Goal: Task Accomplishment & Management: Use online tool/utility

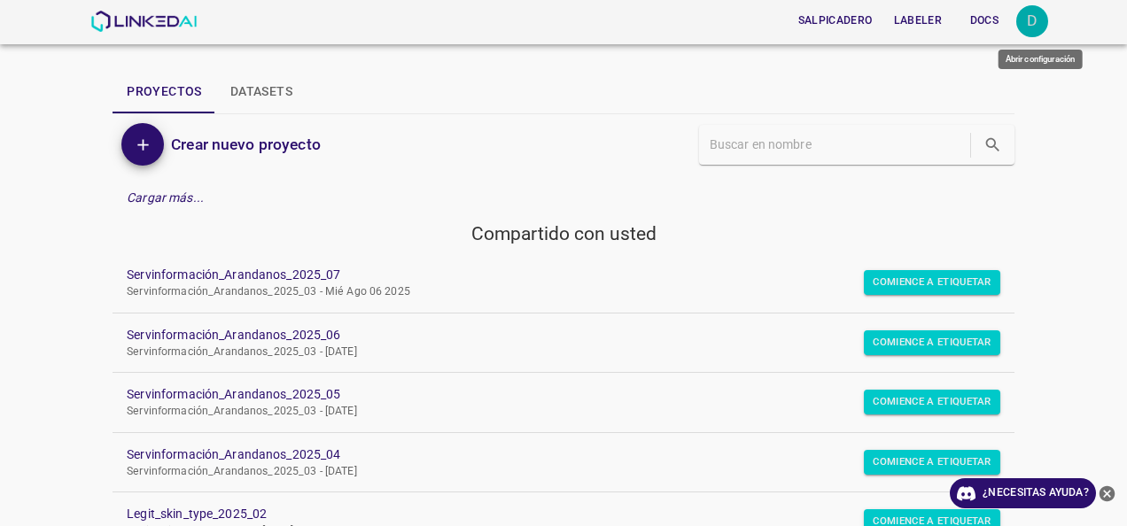
click at [1037, 16] on div "D" at bounding box center [1032, 21] width 32 height 32
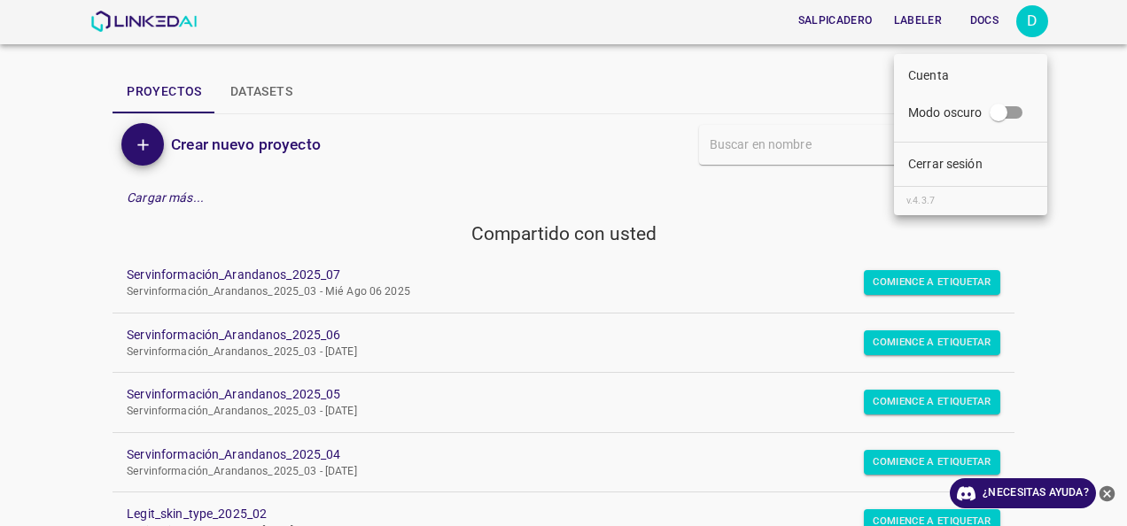
click at [959, 172] on p "Cerrar sesión" at bounding box center [945, 164] width 74 height 19
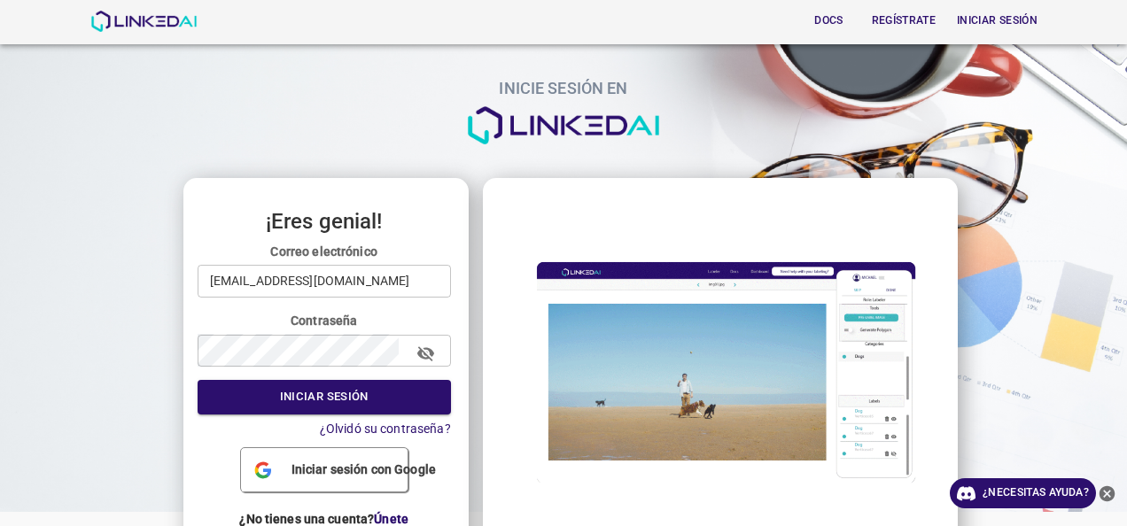
click at [378, 301] on form "Correo electrónico nanisp37@gmail.com ​ Contraseña ​ Iniciar sesión ¿Olvidó su …" at bounding box center [324, 341] width 253 height 196
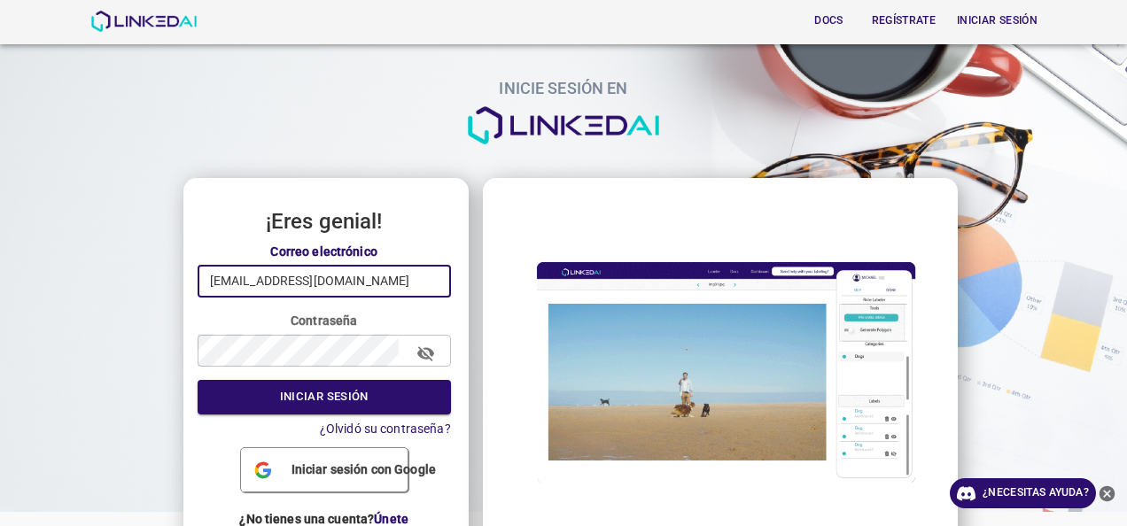
drag, startPoint x: 346, startPoint y: 286, endPoint x: -2, endPoint y: 286, distance: 347.4
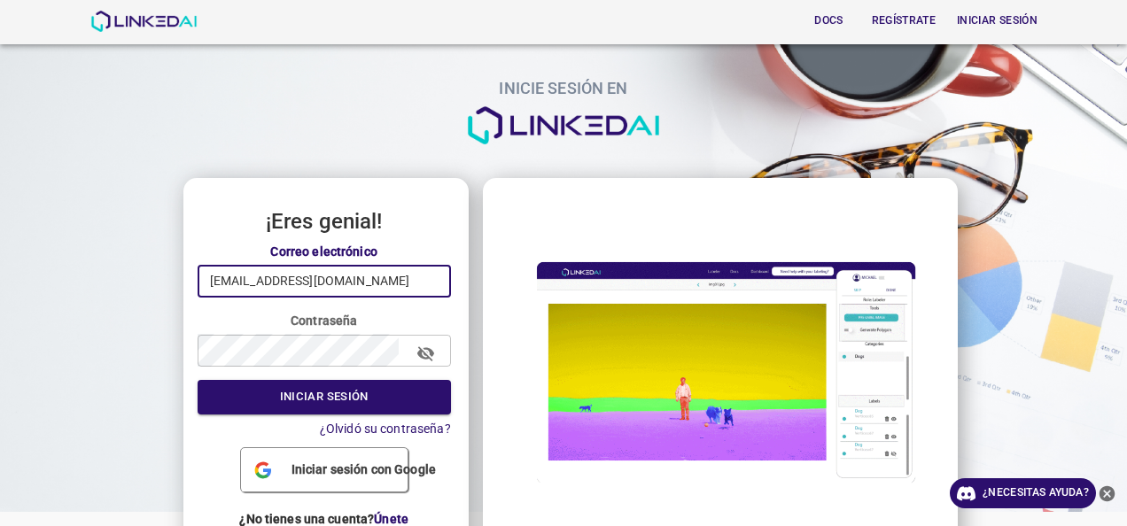
click at [0, 286] on html "Docs Regístrate Iniciar sesión INICIE SESIÓN EN ¡Eres genial! Correo electrónic…" at bounding box center [563, 263] width 1127 height 526
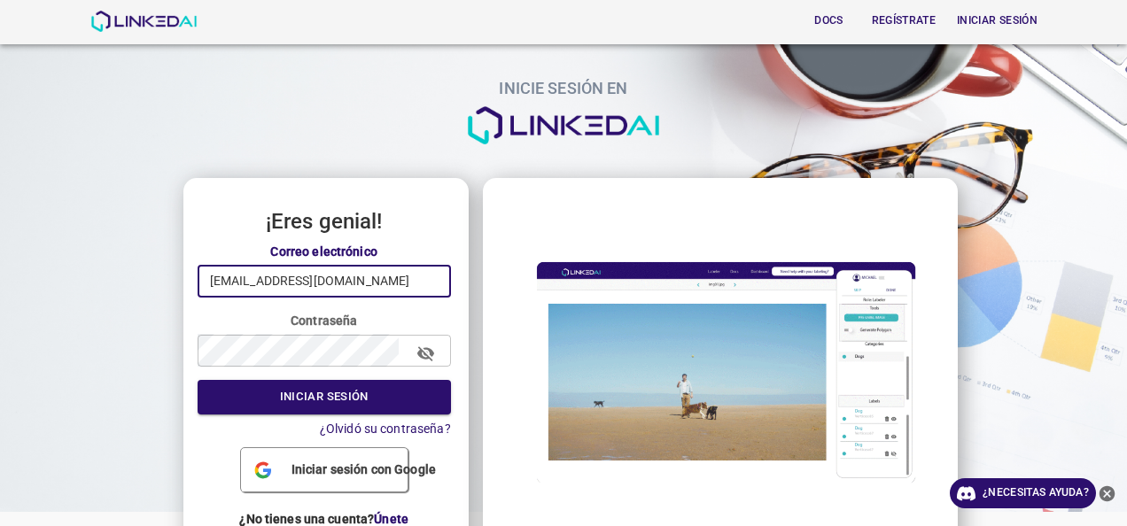
type input "lucianapachon09@gmail.com"
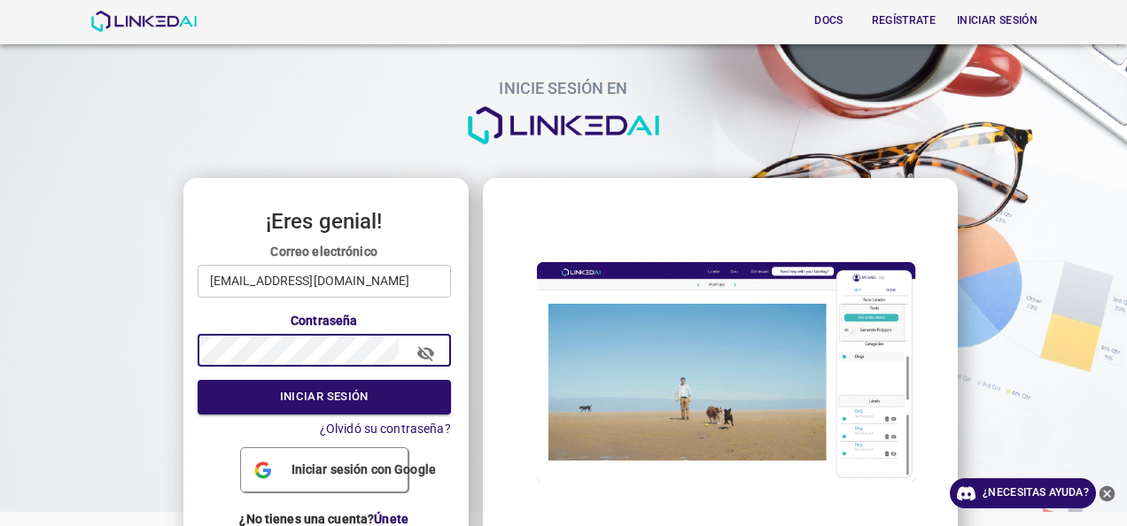
click at [198, 408] on button "Iniciar sesión" at bounding box center [324, 397] width 253 height 35
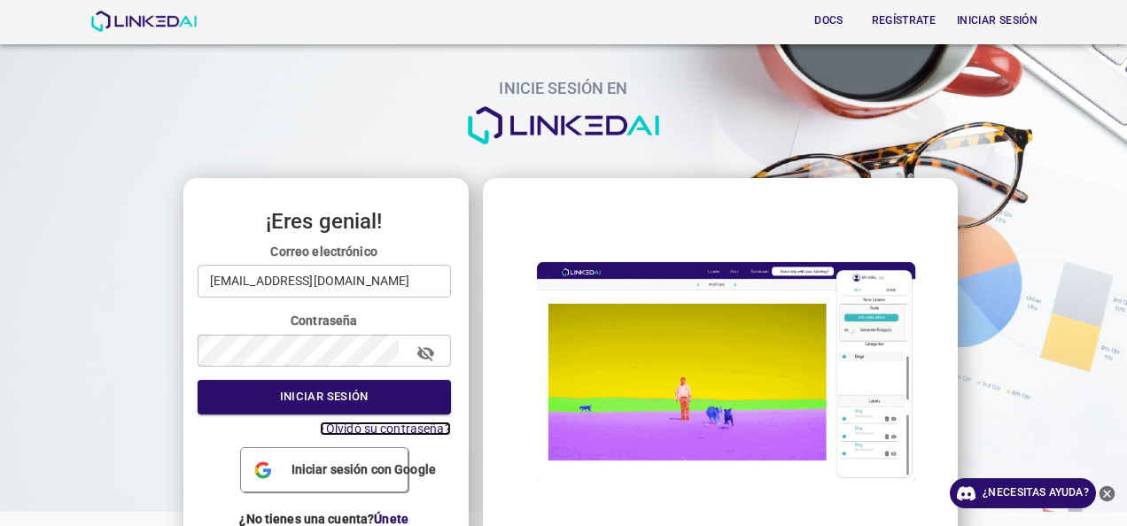
click at [406, 433] on span "¿Olvidó su contraseña?" at bounding box center [385, 429] width 131 height 14
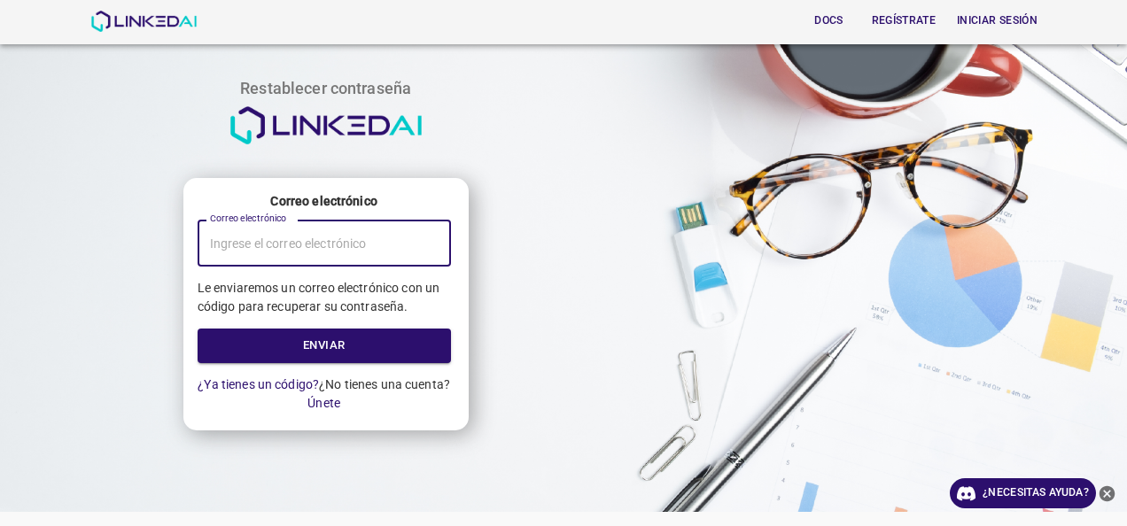
click at [379, 248] on input "Correo electrónico" at bounding box center [324, 243] width 253 height 47
type input "lucianapachon09@gmail.com"
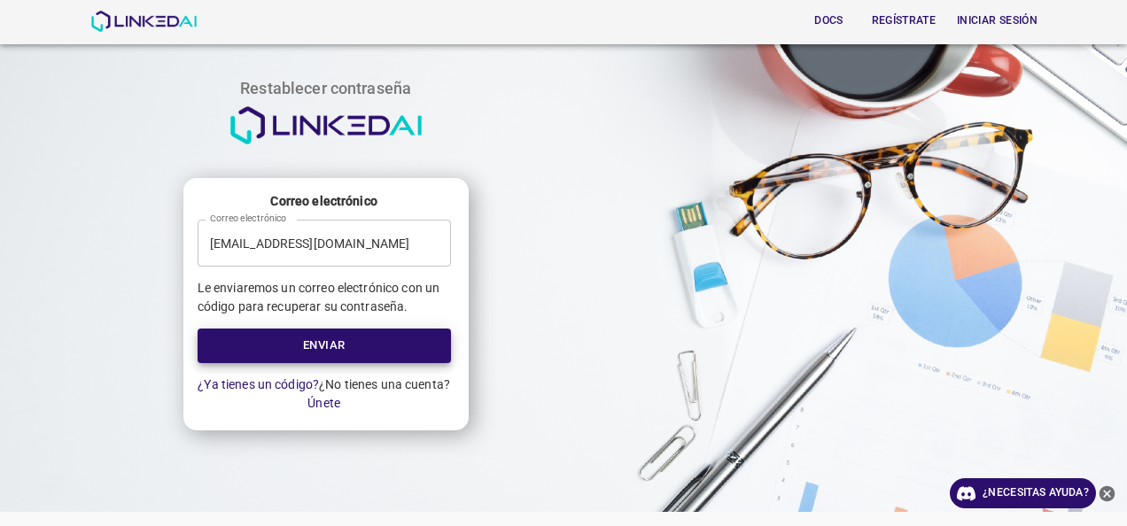
click at [198, 329] on button "Enviar" at bounding box center [324, 346] width 253 height 35
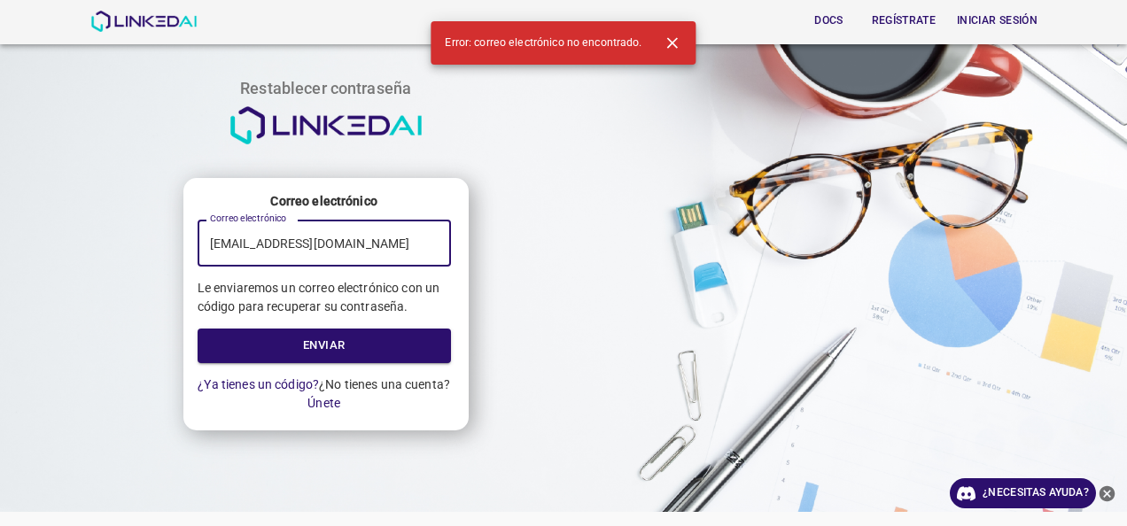
click at [324, 245] on input "lucianapachon09@gmail.com" at bounding box center [324, 243] width 253 height 47
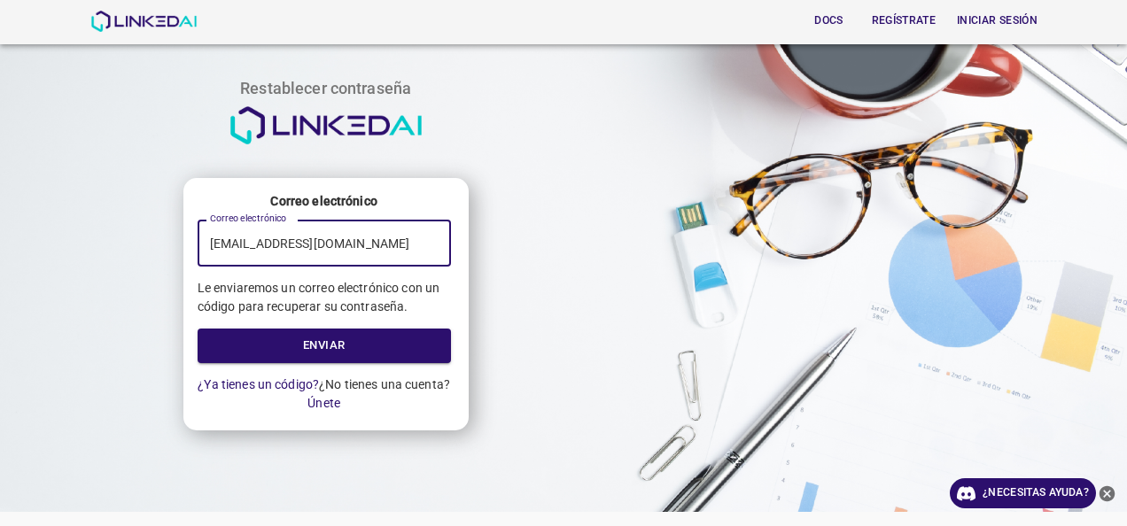
click at [198, 329] on button "Enviar" at bounding box center [324, 346] width 253 height 35
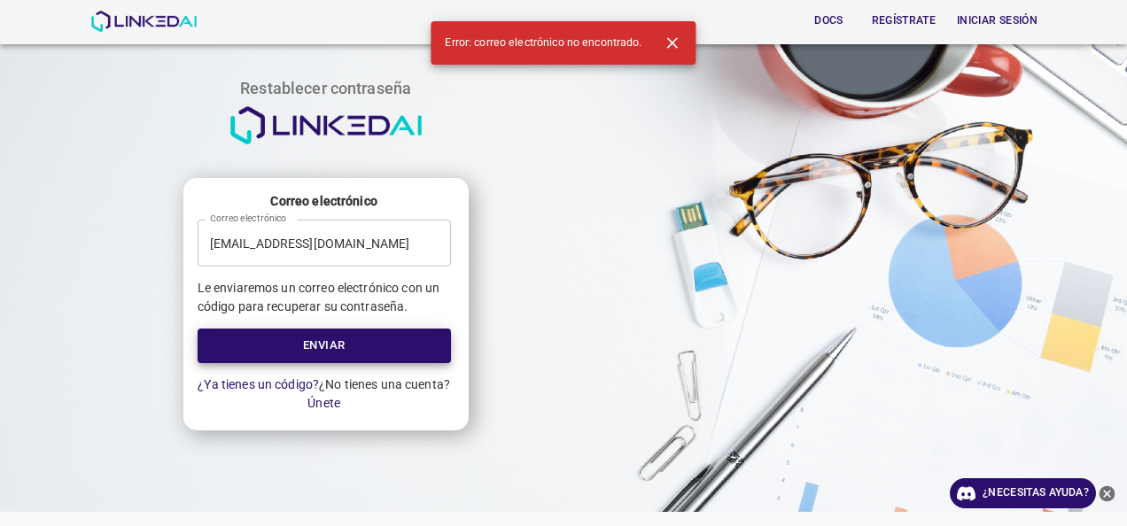
click at [198, 329] on button "Enviar" at bounding box center [324, 346] width 253 height 35
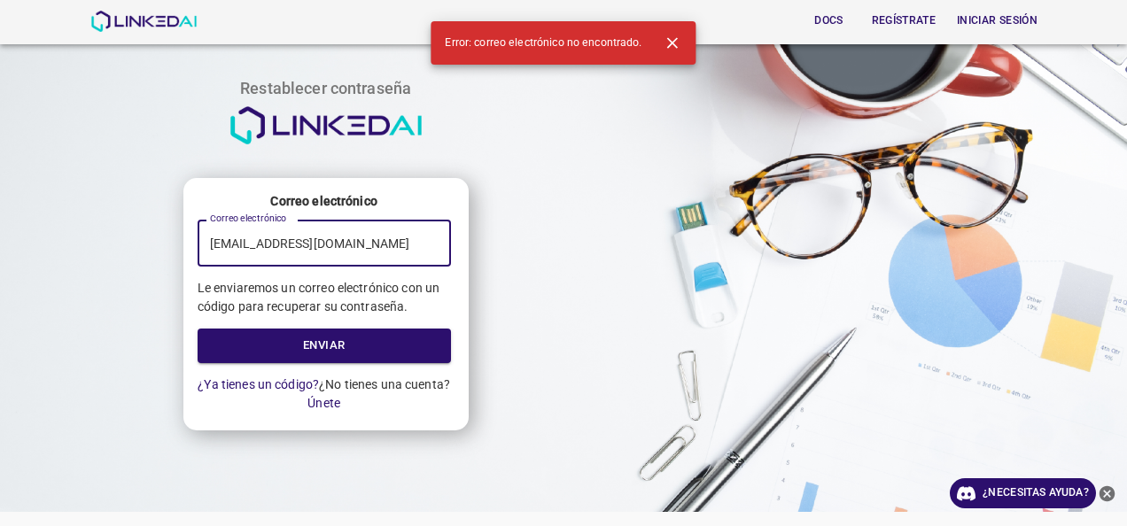
click at [313, 245] on input "lucianapachon09@hotmail.com" at bounding box center [324, 243] width 253 height 47
click at [401, 242] on input "lucianapachon09@hotmail.com" at bounding box center [324, 243] width 253 height 47
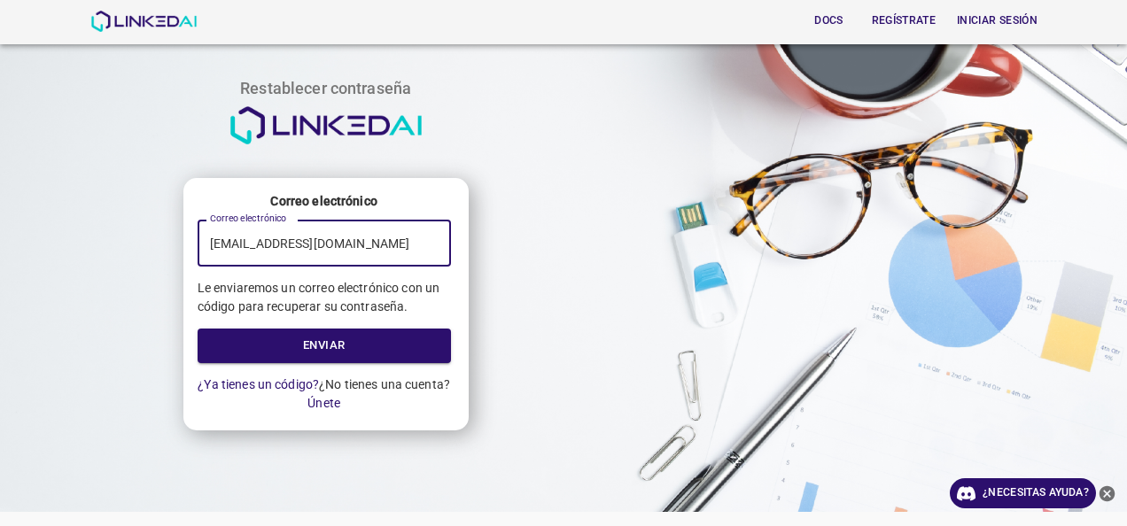
click at [347, 244] on input "lucianapachon09@hotmail.com" at bounding box center [324, 243] width 253 height 47
click at [198, 329] on button "Enviar" at bounding box center [324, 346] width 253 height 35
type input "lucianapachon09@yahoo.com"
click at [198, 329] on button "Enviar" at bounding box center [324, 346] width 253 height 35
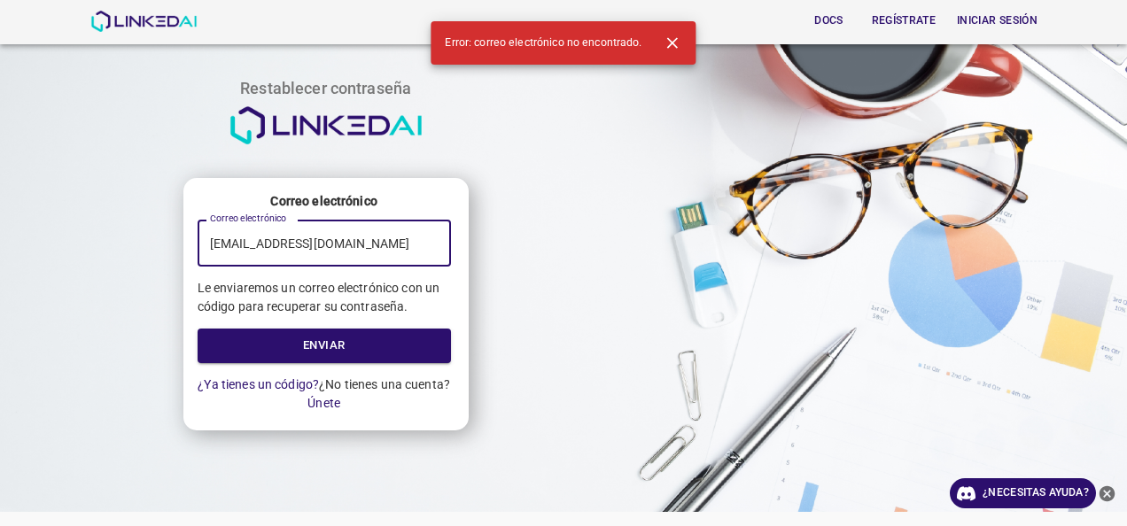
click at [1012, 20] on button "Iniciar sesión" at bounding box center [997, 20] width 95 height 29
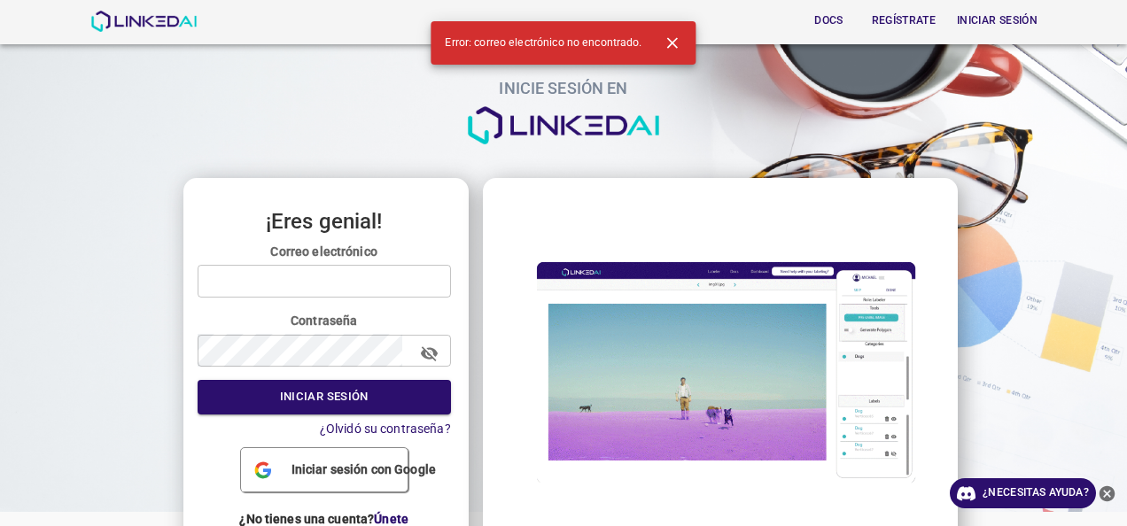
type input "lucianapachon09@gmail.com"
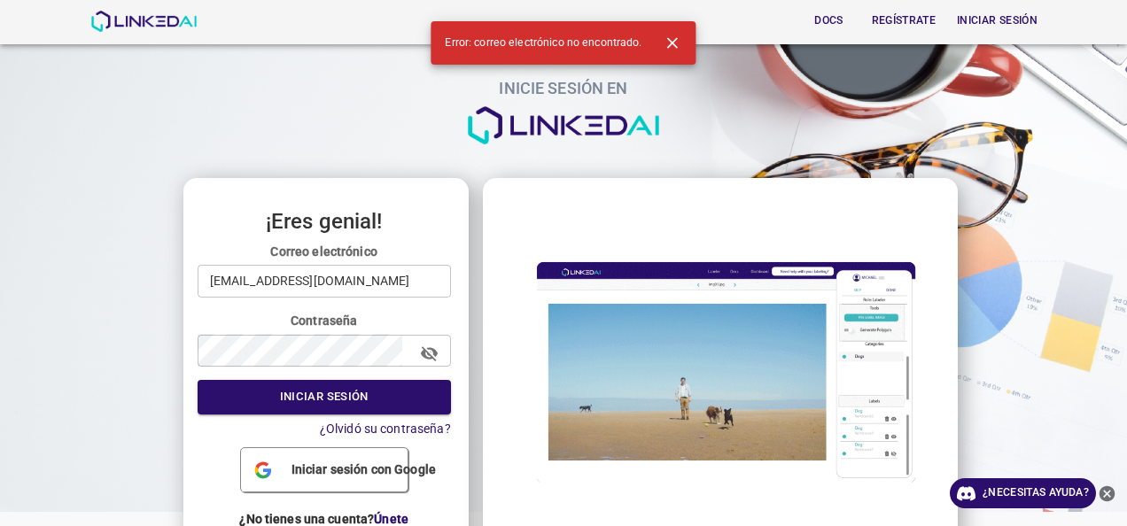
click at [391, 463] on span "Iniciar sesión con Google" at bounding box center [363, 470] width 159 height 19
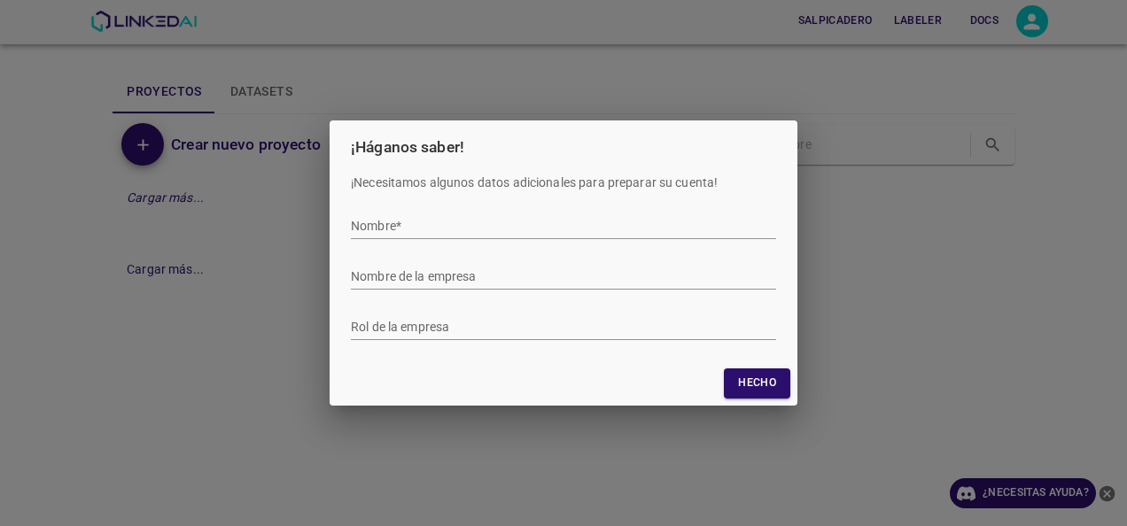
click at [838, 97] on div "¡Háganos saber! ¡Necesitamos algunos datos adicionales para preparar su cuenta!…" at bounding box center [563, 263] width 1127 height 526
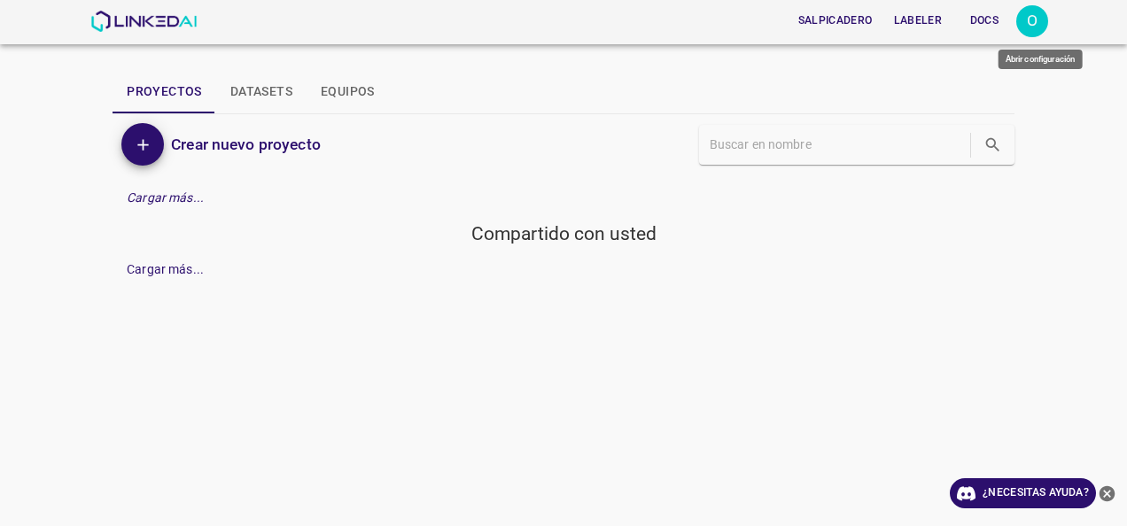
click at [1023, 23] on div "O" at bounding box center [1032, 21] width 32 height 32
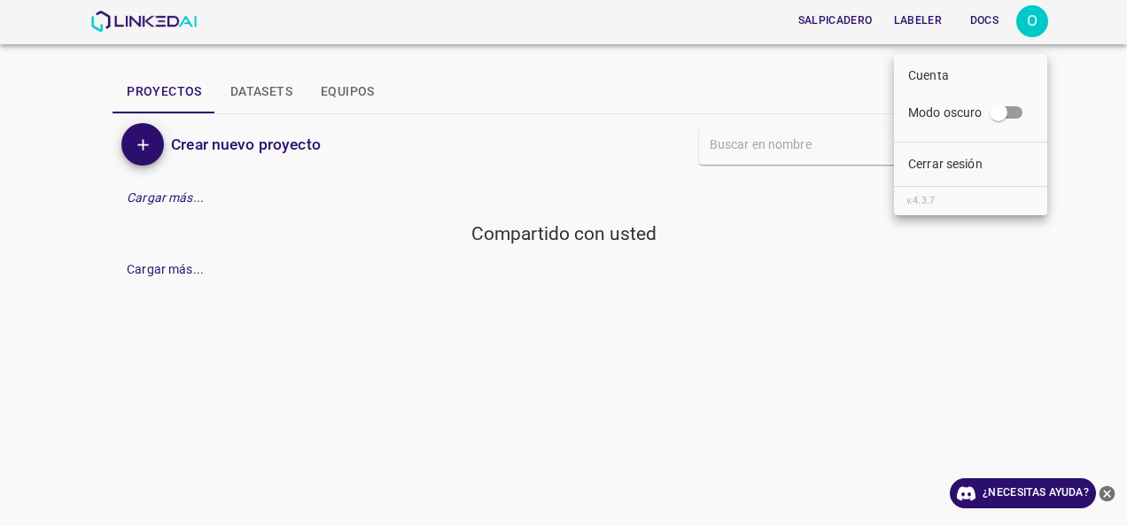
click at [993, 156] on li "Cerrar sesión" at bounding box center [970, 164] width 153 height 29
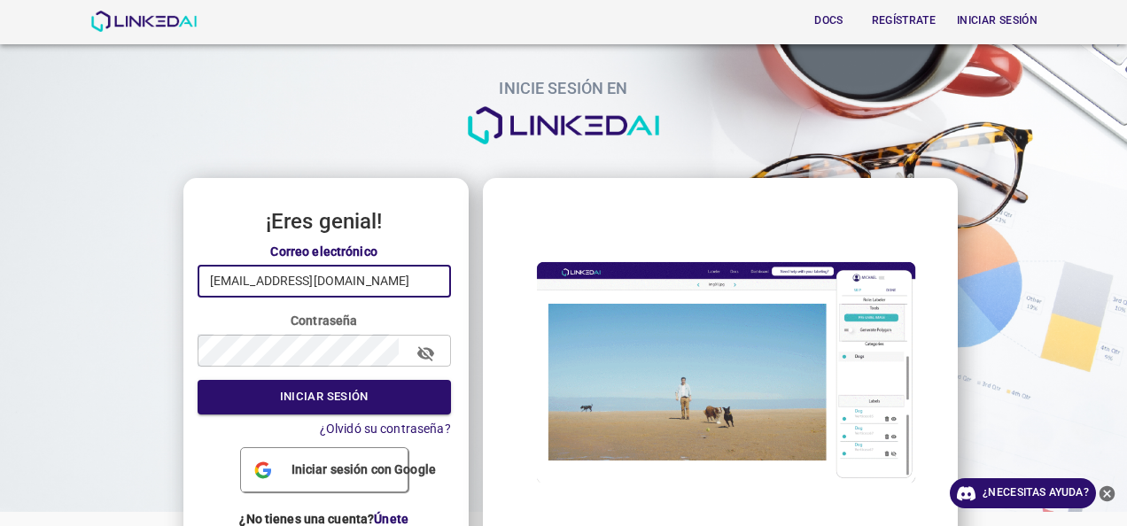
drag, startPoint x: 408, startPoint y: 275, endPoint x: -4, endPoint y: 275, distance: 411.2
click at [0, 275] on html "Docs Regístrate Iniciar sesión INICIE SESIÓN EN ¡Eres genial! Correo electrónic…" at bounding box center [563, 263] width 1127 height 526
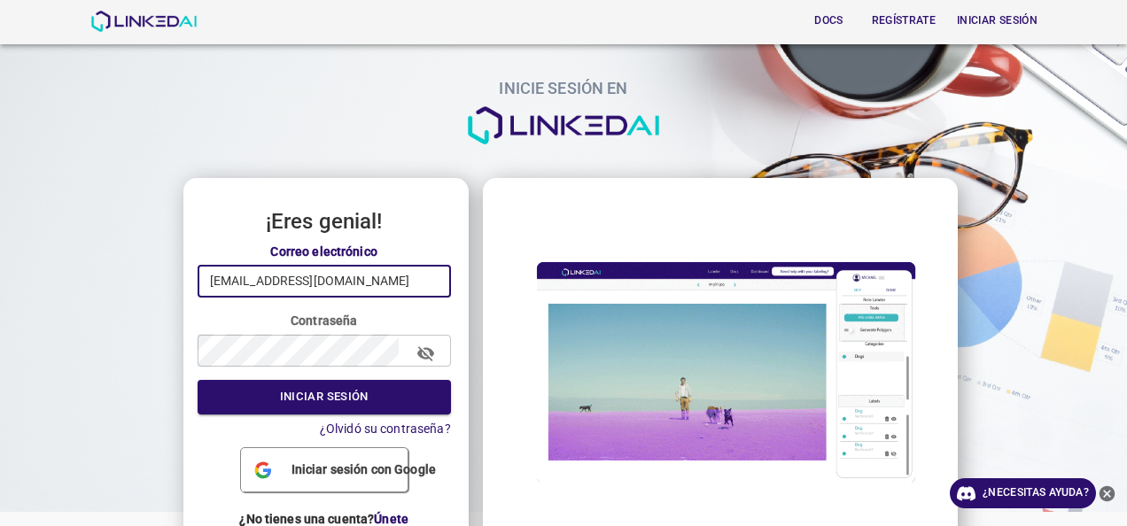
type input "[EMAIL_ADDRESS][DOMAIN_NAME]"
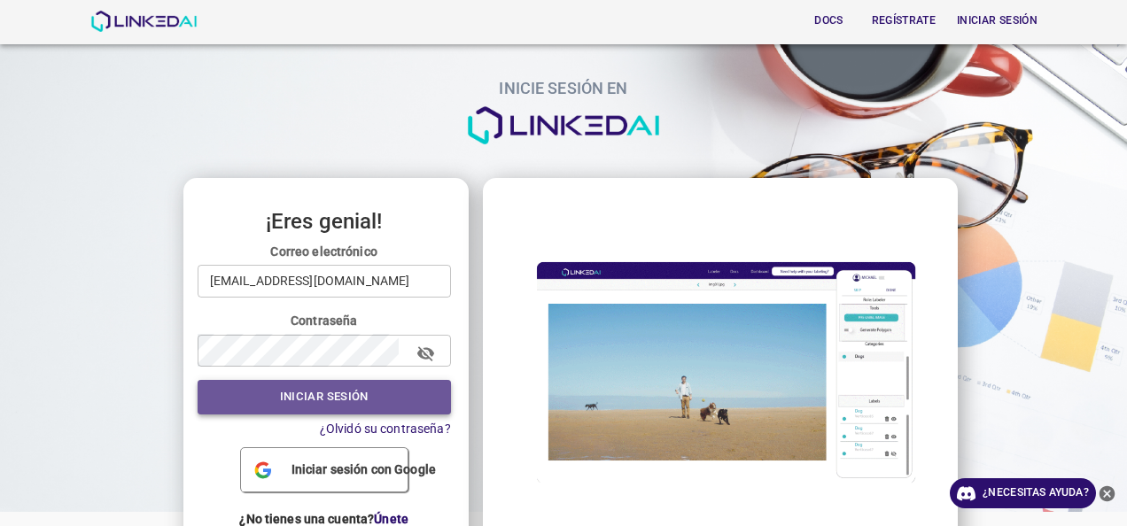
click at [364, 388] on font "Iniciar sesión" at bounding box center [324, 397] width 89 height 20
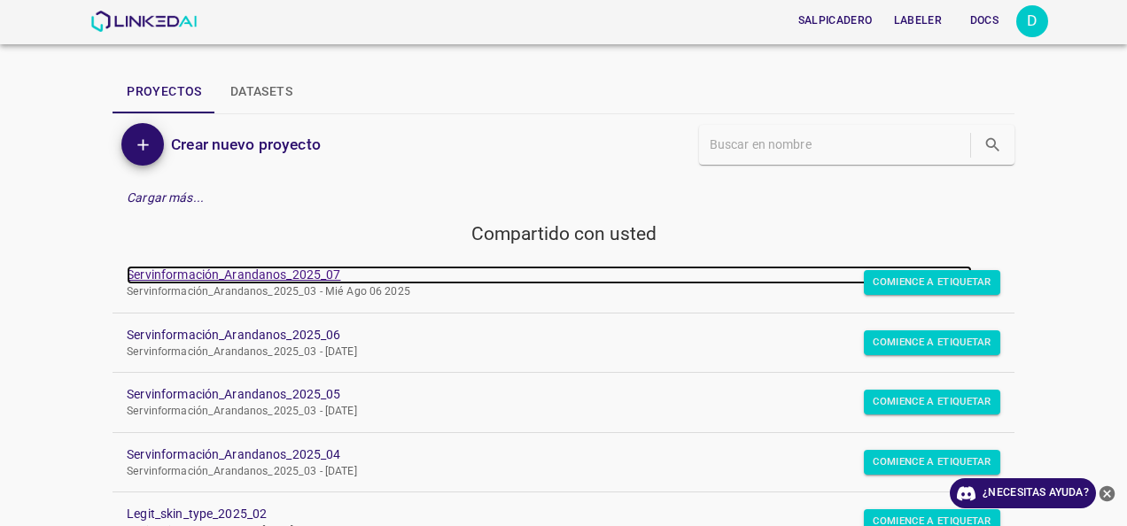
click at [248, 268] on link "Servinformación_Arandanos_2025_07" at bounding box center [549, 275] width 845 height 19
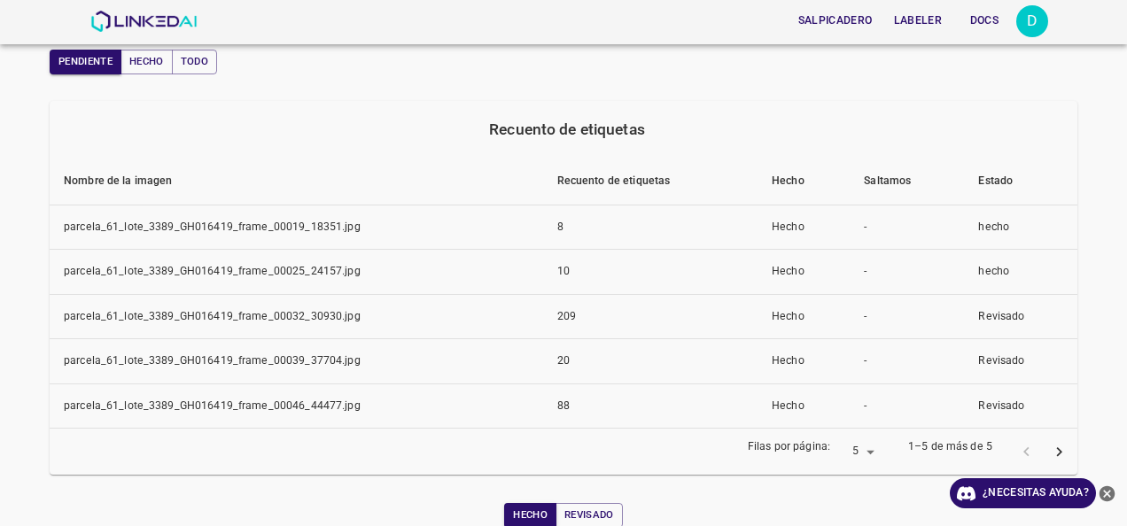
scroll to position [89, 0]
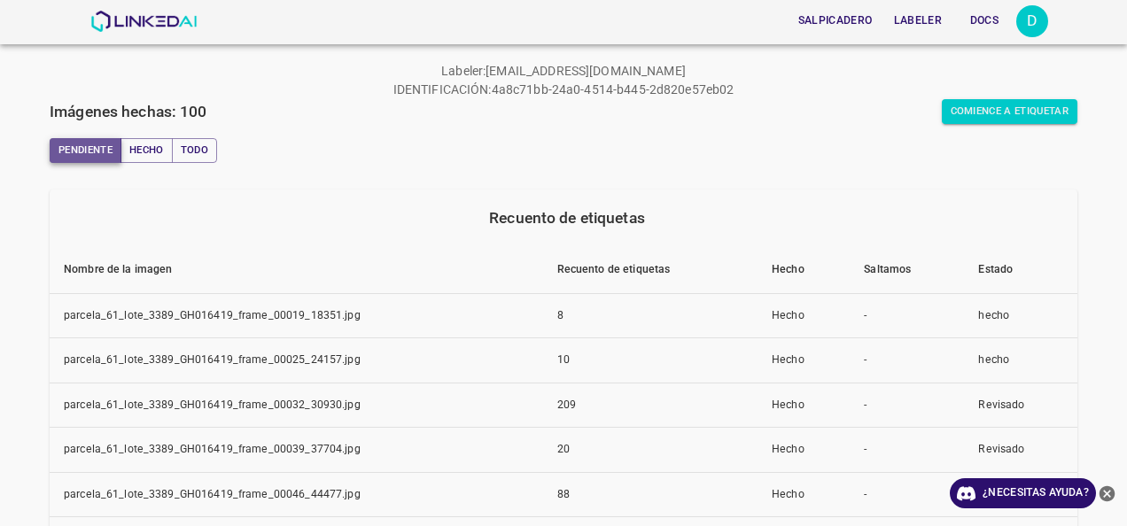
click at [94, 156] on font "Pendiente" at bounding box center [85, 151] width 54 height 18
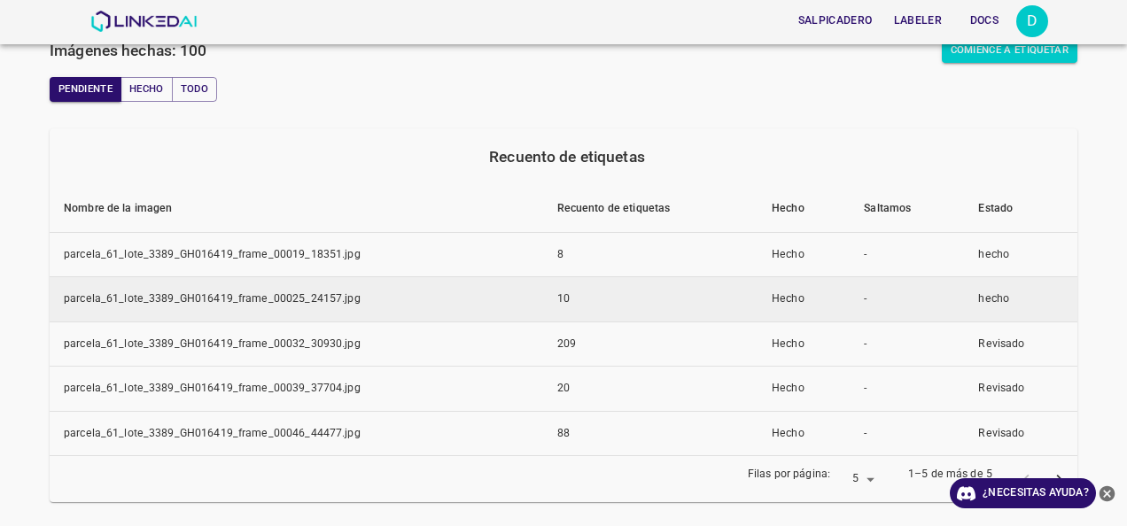
scroll to position [61, 0]
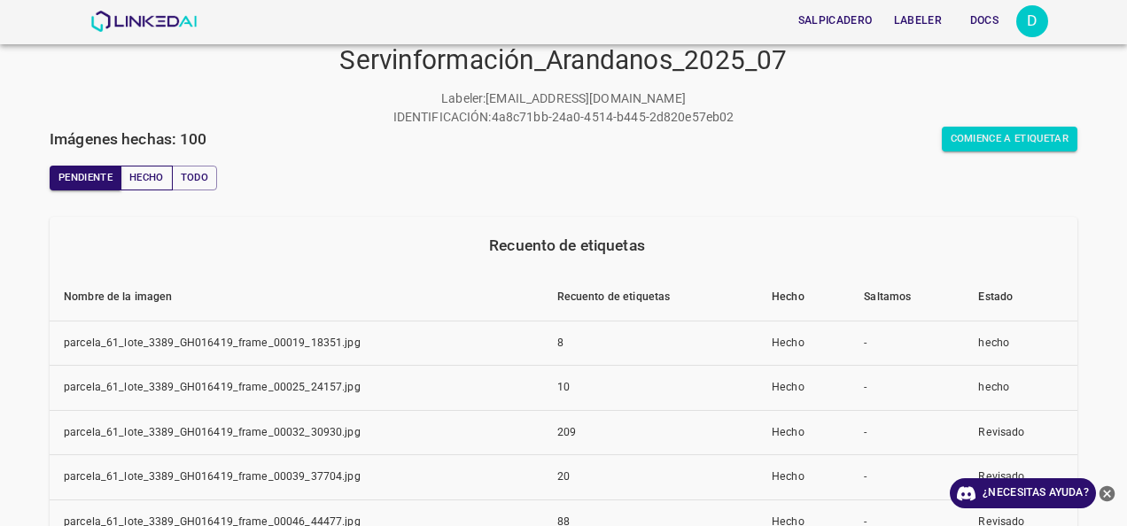
click at [155, 174] on font "Hecho" at bounding box center [146, 178] width 35 height 18
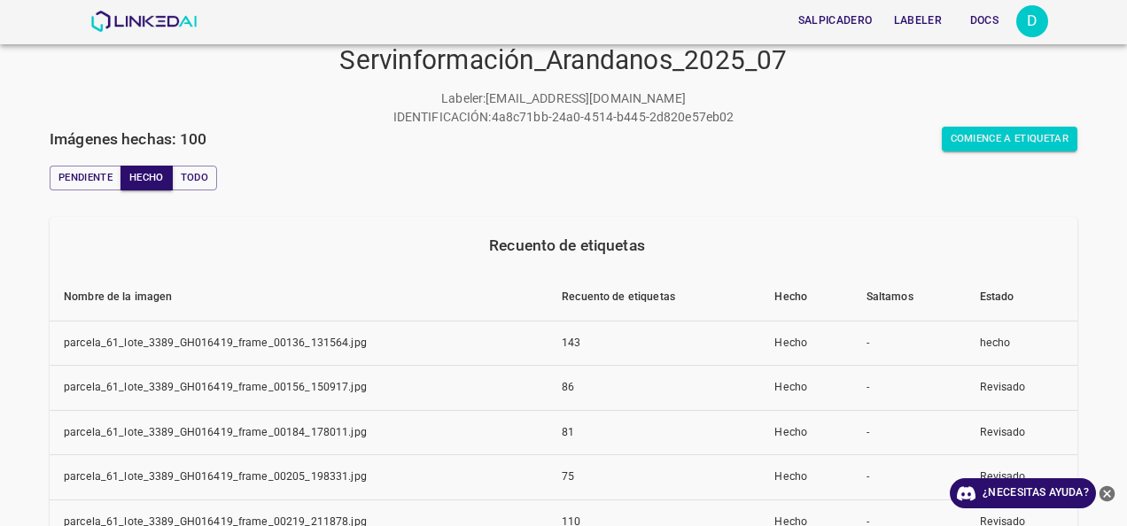
scroll to position [0, 0]
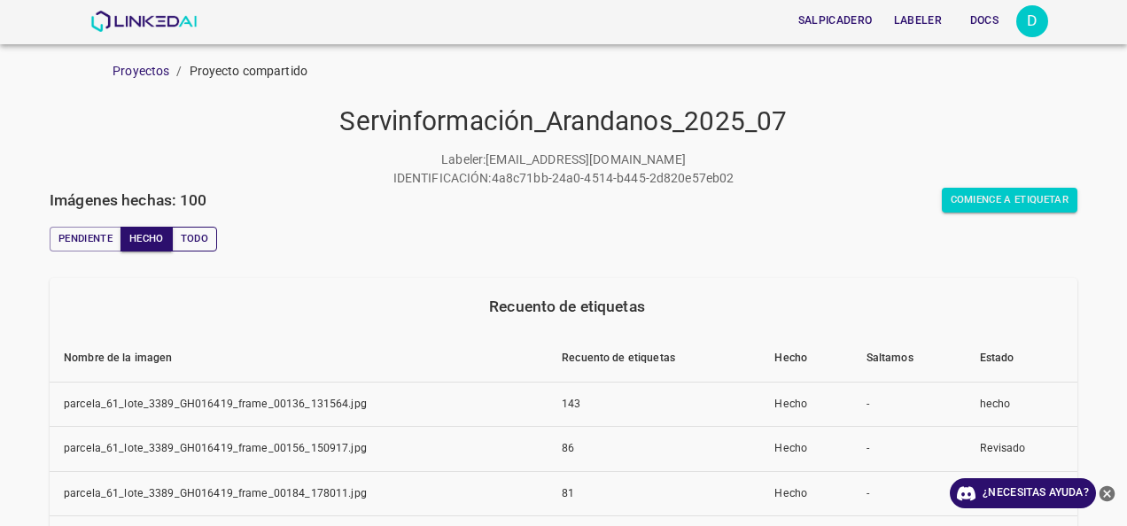
click at [194, 242] on font "Todo" at bounding box center [194, 239] width 27 height 18
click at [54, 241] on button "Pendiente" at bounding box center [86, 239] width 72 height 25
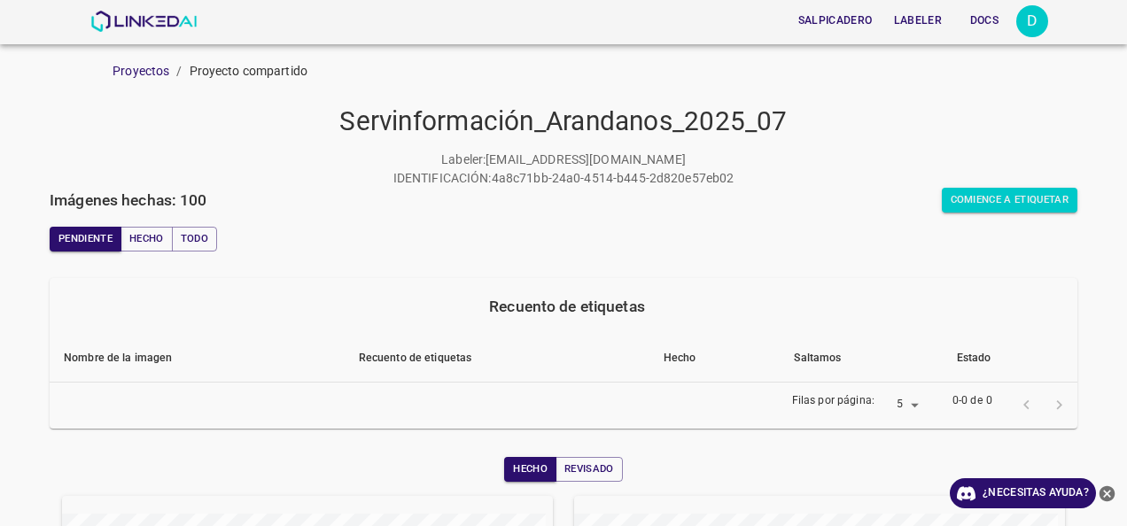
click at [1032, 216] on div "Pendiente [PERSON_NAME]" at bounding box center [564, 239] width 1028 height 53
click at [1026, 213] on div "Pendiente [PERSON_NAME]" at bounding box center [564, 239] width 1028 height 53
click at [1004, 203] on font "Comience a etiquetar" at bounding box center [1010, 200] width 119 height 18
